Goal: Task Accomplishment & Management: Use online tool/utility

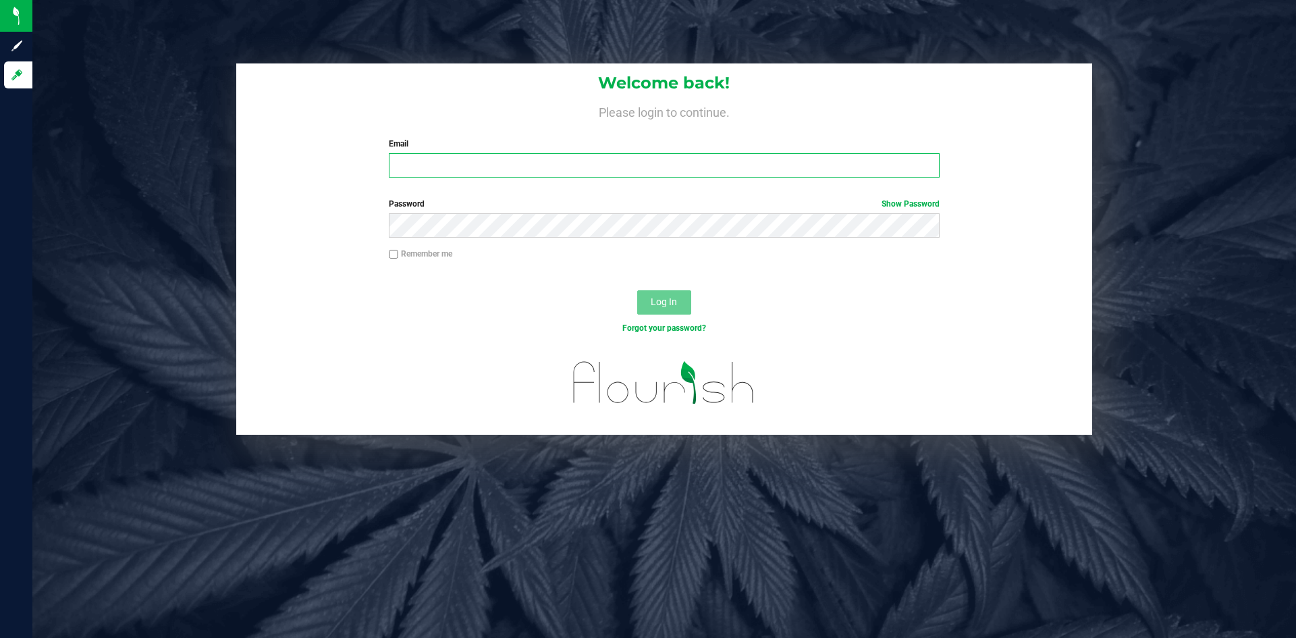
click at [532, 163] on input "Email" at bounding box center [664, 165] width 550 height 24
type input "[PERSON_NAME][EMAIL_ADDRESS][DOMAIN_NAME]"
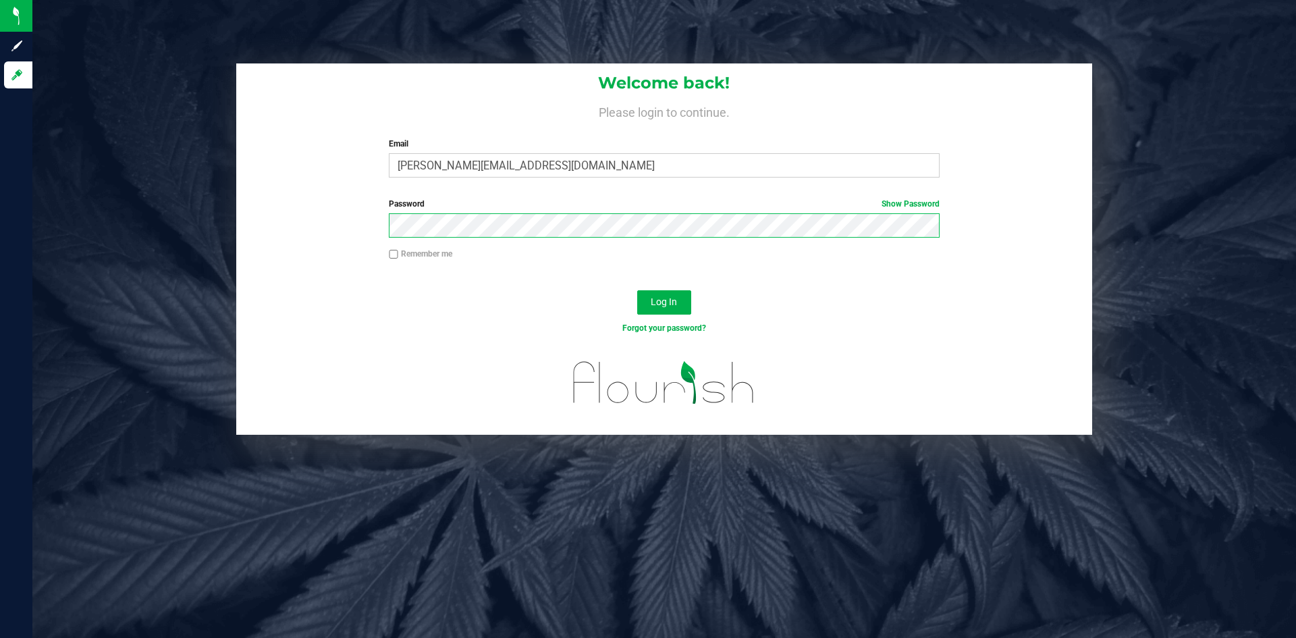
click at [637, 290] on button "Log In" at bounding box center [664, 302] width 54 height 24
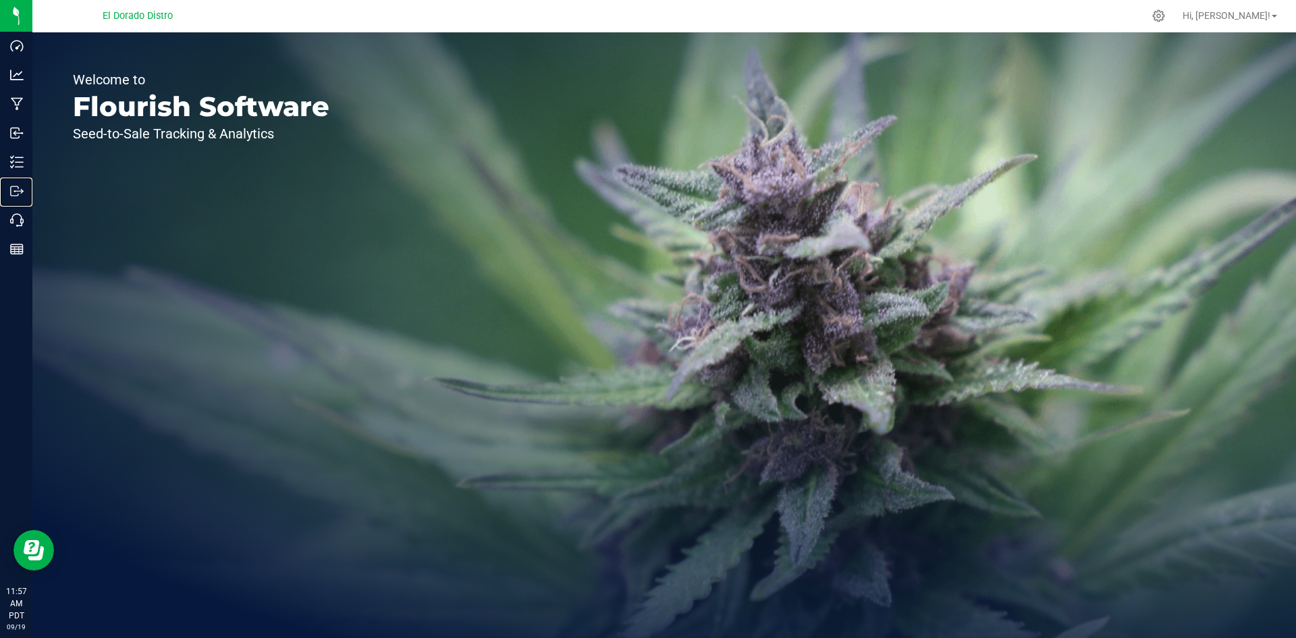
drag, startPoint x: 26, startPoint y: 193, endPoint x: 286, endPoint y: 225, distance: 262.4
click at [0, 0] on p "Outbound" at bounding box center [0, 0] width 0 height 0
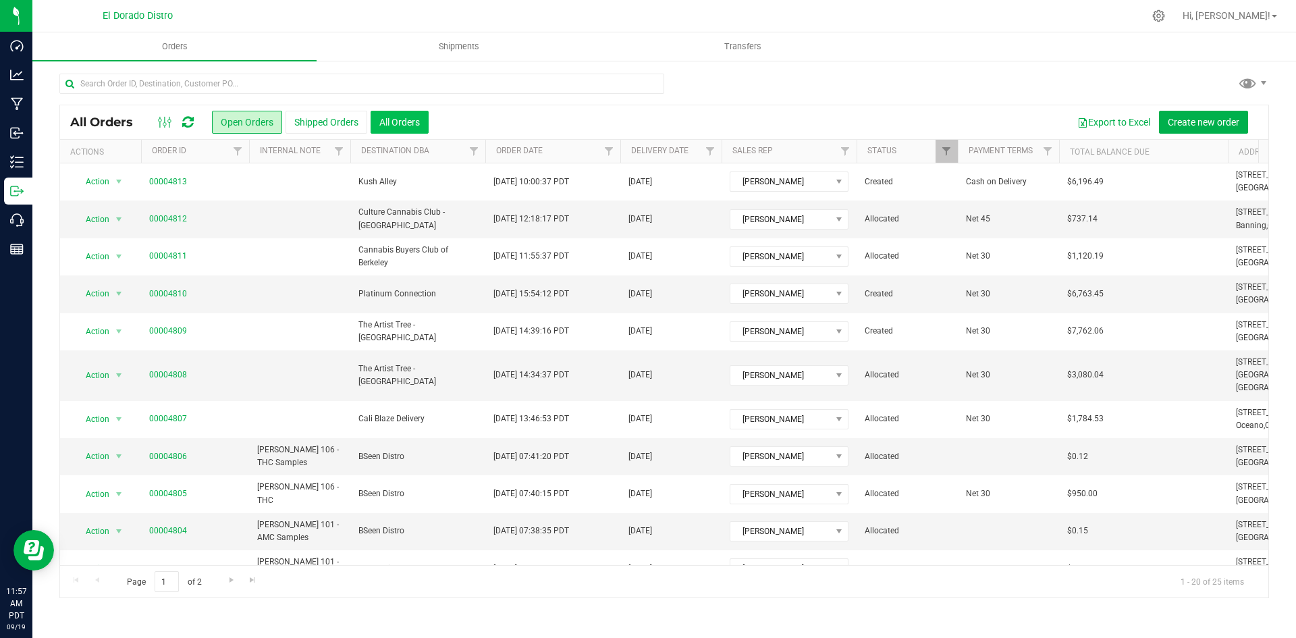
click at [404, 130] on button "All Orders" at bounding box center [400, 122] width 58 height 23
